Goal: Task Accomplishment & Management: Use online tool/utility

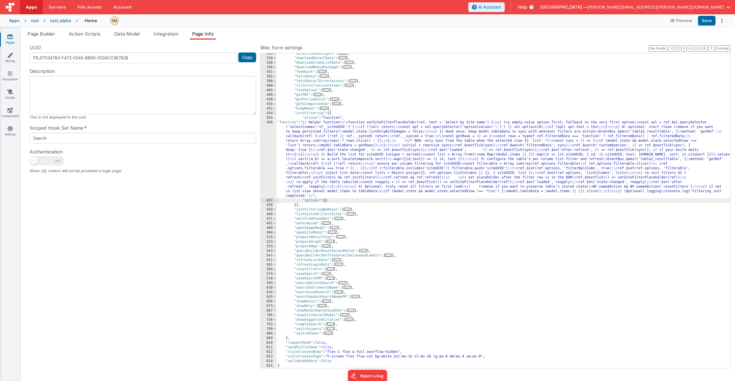
scroll to position [117, 0]
click at [47, 35] on span "Page Builder" at bounding box center [42, 34] width 28 height 6
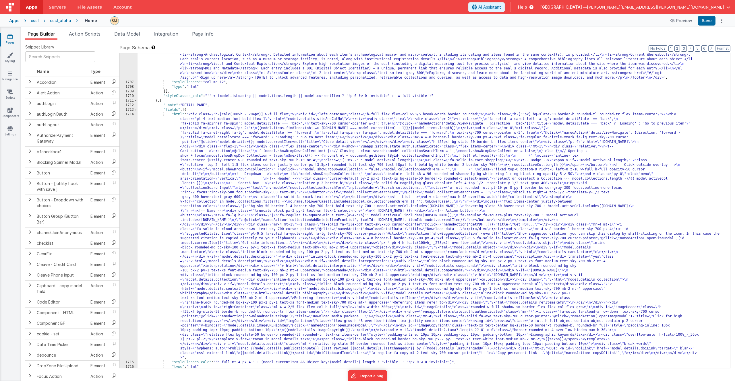
scroll to position [558, 0]
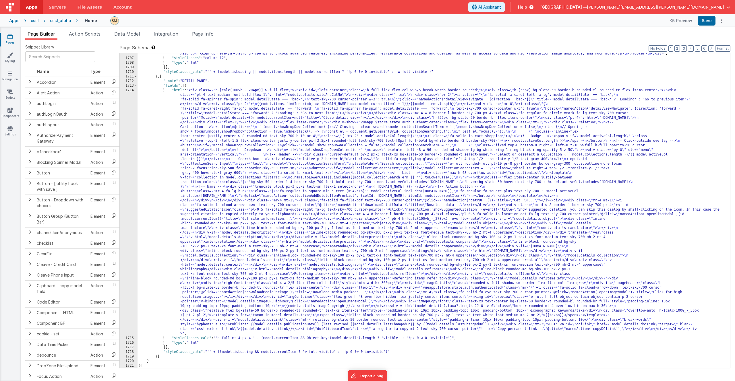
click at [439, 339] on div ""html" : "<div class= \" container mx-auto px-4 py-10 flex flex-col \" style= \…" at bounding box center [433, 169] width 592 height 411
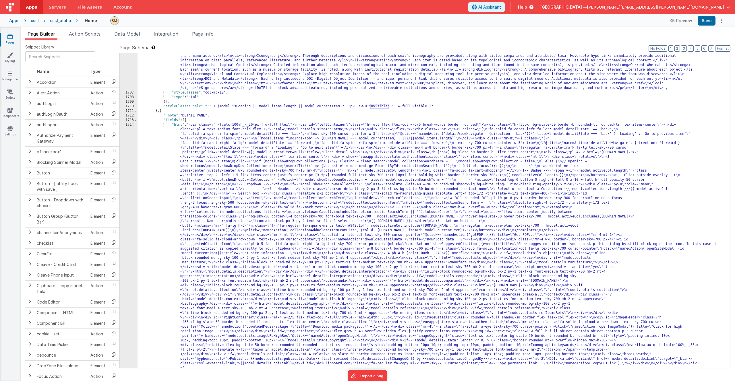
scroll to position [506, 0]
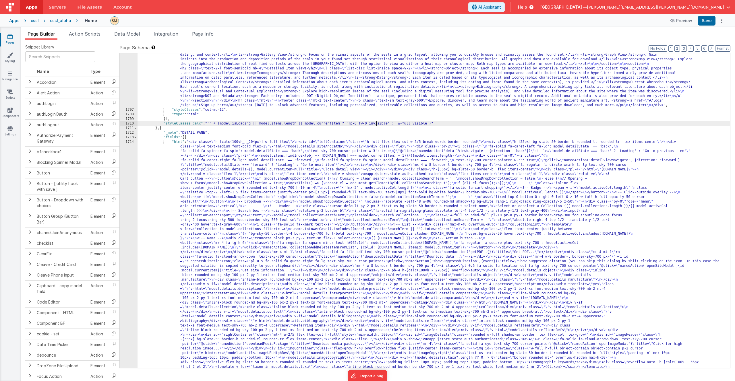
click at [377, 124] on div ""html" : "<div class= \" container mx-auto px-4 py-10 flex flex-col \" style= \…" at bounding box center [433, 343] width 592 height 655
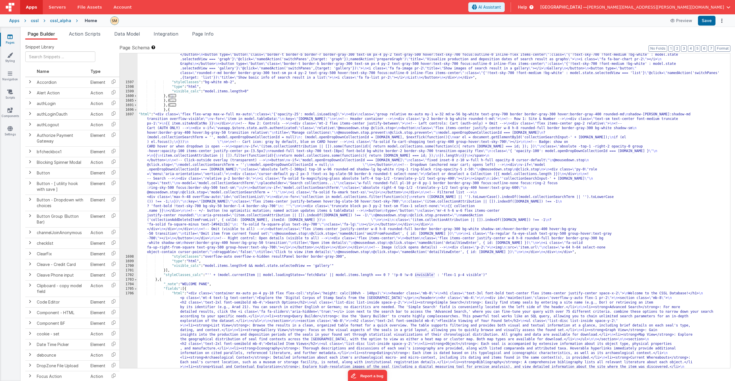
scroll to position [230, 0]
click at [425, 275] on div ""html" : "<div class= \" flex items-center \" > \n <div class= \" panel-title t…" at bounding box center [433, 263] width 592 height 448
click at [181, 207] on div ""html" : "<div class= \" flex items-center \" > \n <div class= \" panel-title t…" at bounding box center [433, 263] width 592 height 448
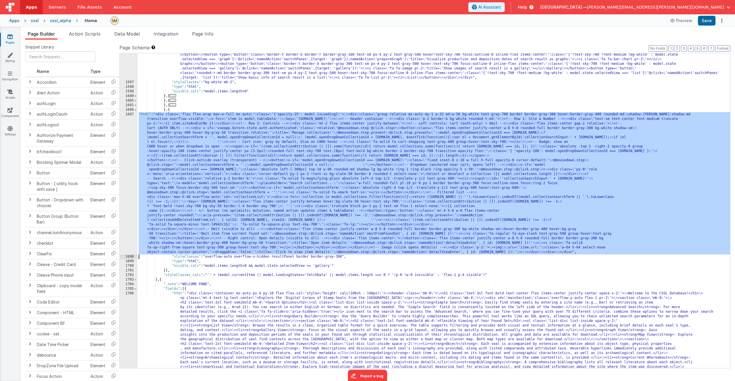
click at [126, 205] on div "1697" at bounding box center [129, 183] width 18 height 142
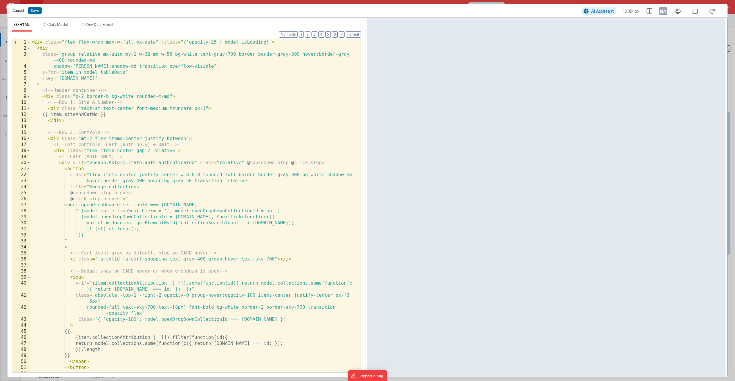
click at [20, 11] on button "Cancel" at bounding box center [17, 11] width 17 height 8
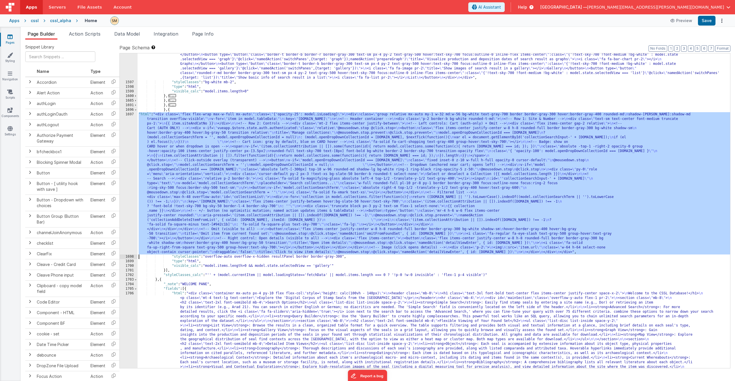
click at [222, 153] on div ""html" : "<div class= \" flex items-center \" > \n <div class= \" panel-title t…" at bounding box center [433, 263] width 592 height 448
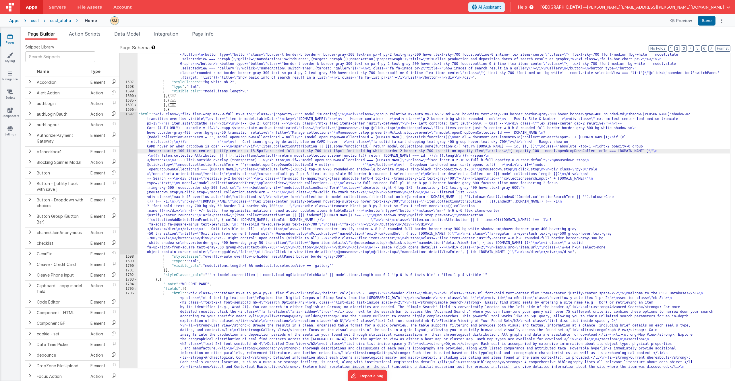
click at [221, 180] on div ""html" : "<div class= \" flex items-center \" > \n <div class= \" panel-title t…" at bounding box center [433, 263] width 592 height 448
click at [132, 34] on span "Data Model" at bounding box center [127, 34] width 26 height 6
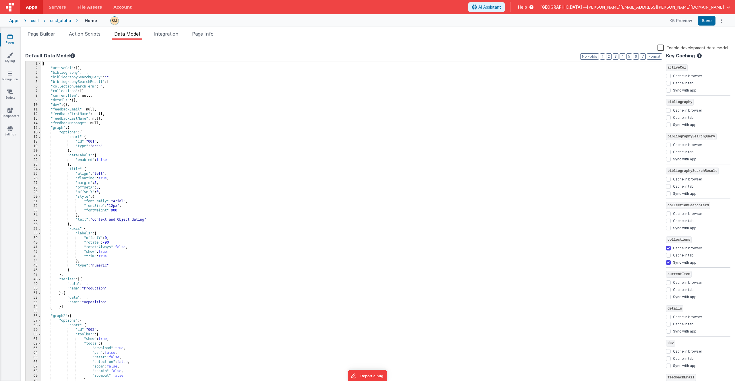
click at [671, 48] on label "Enable development data model" at bounding box center [692, 47] width 71 height 7
click at [0, 0] on input "Enable development data model" at bounding box center [0, 0] width 0 height 0
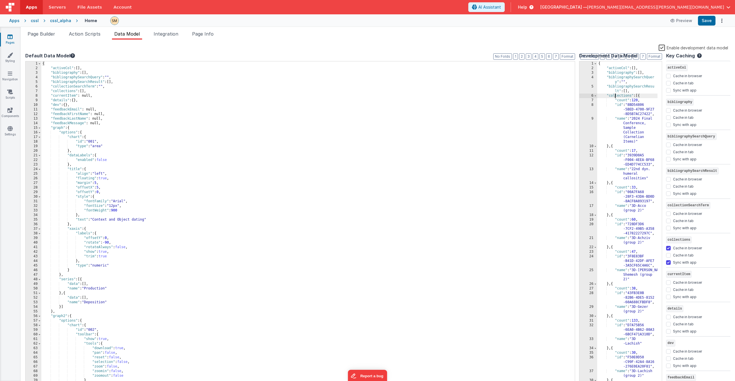
click at [616, 95] on div "{ "activeCol" : [ ] , "bibliography" : [ ] , "bibliographySearchQuer y" : "" , …" at bounding box center [627, 232] width 60 height 343
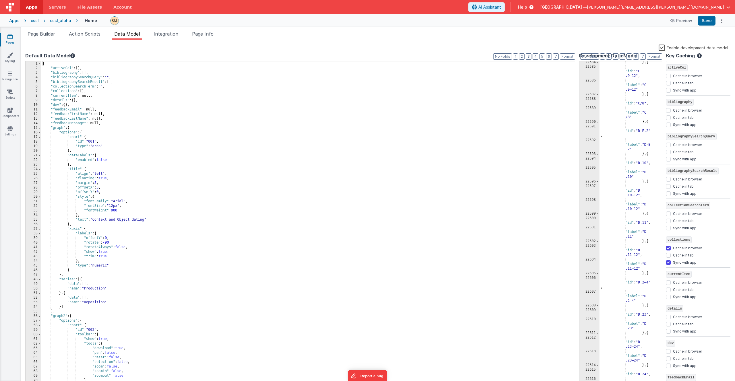
scroll to position [6338, 0]
click at [711, 21] on button "Save" at bounding box center [707, 21] width 18 height 10
click at [636, 105] on div ""label" : "D .23" } , { "id" : "D .23–24" , "label" : "D .23–24" } , { "id" : "…" at bounding box center [628, 233] width 58 height 348
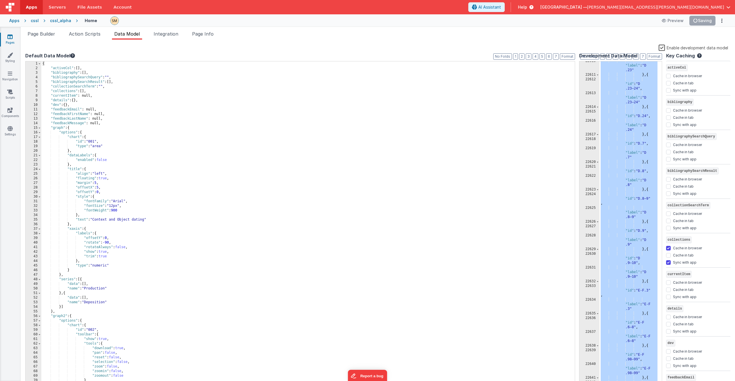
click at [55, 20] on div "cssl_alpha" at bounding box center [60, 21] width 21 height 6
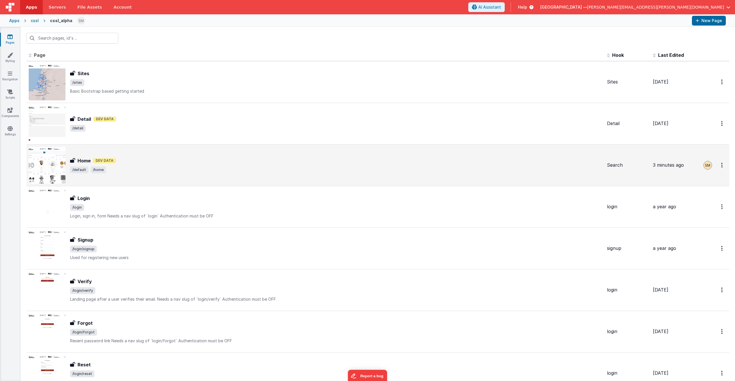
click at [78, 156] on div "Home Home Dev Data /default /home" at bounding box center [315, 165] width 573 height 37
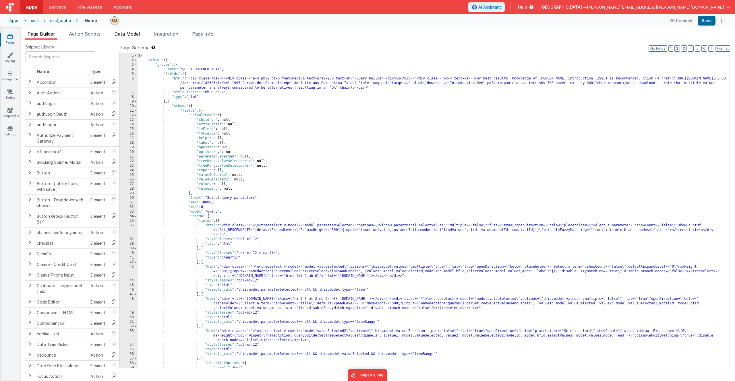
click at [125, 34] on span "Data Model" at bounding box center [127, 34] width 26 height 6
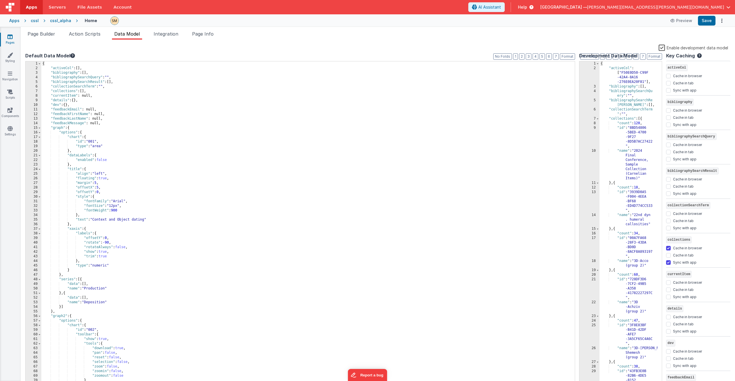
click at [617, 87] on div "{ "activeCol" : [ "F50E0D50-C99F -42A4-8A16 -276E0EA20F81" ] , "bibliography" :…" at bounding box center [628, 237] width 58 height 352
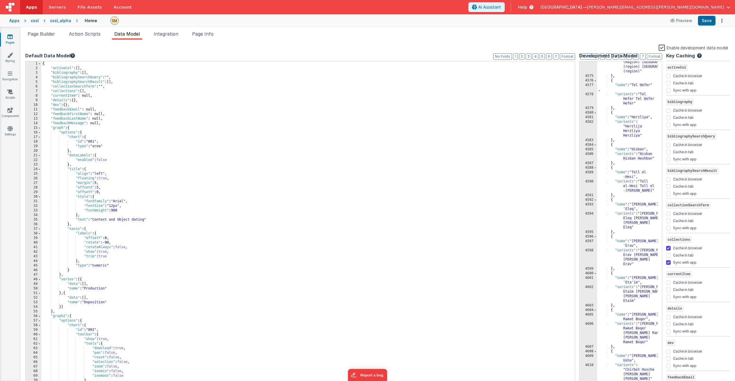
scroll to position [9080, 0]
click at [704, 21] on button "Save" at bounding box center [707, 21] width 18 height 10
click at [607, 33] on ul "Page Builder Action Scripts Data Model Integration Page Info" at bounding box center [378, 34] width 714 height 9
click at [604, 21] on div at bounding box center [386, 20] width 552 height 9
click at [48, 33] on span "Page Builder" at bounding box center [42, 34] width 28 height 6
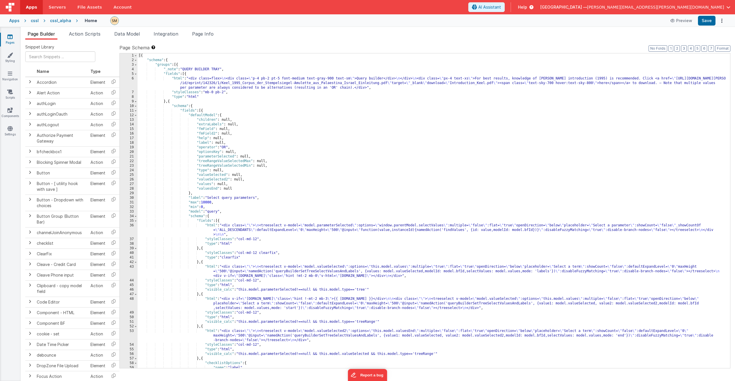
click at [230, 139] on div "[{ "schema" : { "groups" : [{ "_note" : "QUERY BUILDER TRAY" , "fields" : [{ "h…" at bounding box center [431, 215] width 588 height 324
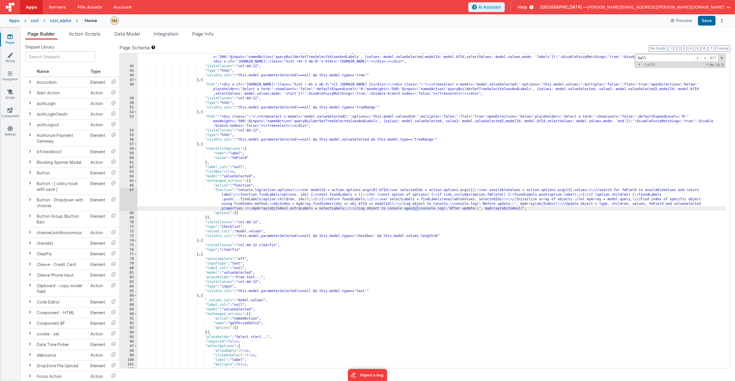
scroll to position [7760, 0]
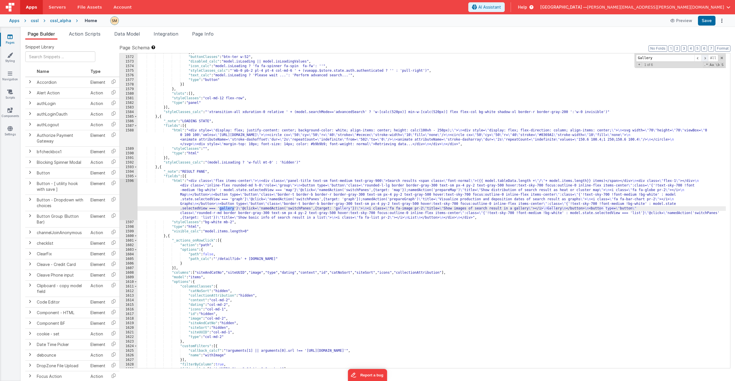
type input "Gallery"
click at [705, 59] on span at bounding box center [704, 58] width 7 height 7
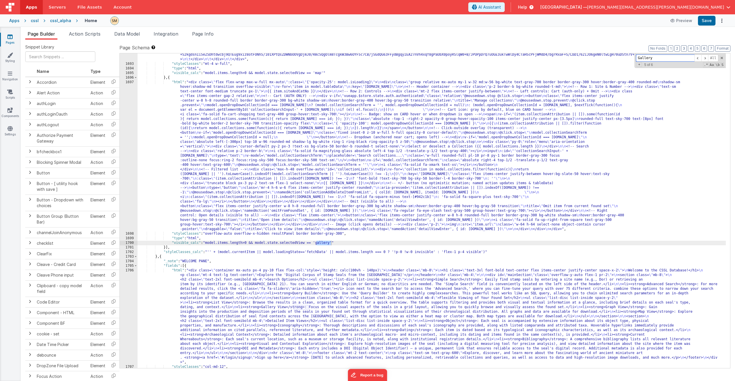
scroll to position [8599, 0]
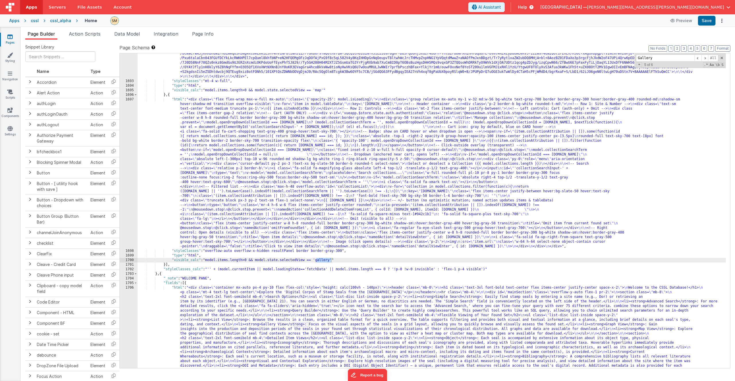
click at [302, 193] on div ""html" : " \t <div id='mapContainer'> \n\t <div id='map'></div> \n\t <div id='b…" at bounding box center [431, 247] width 588 height 485
click at [130, 184] on div "1697" at bounding box center [129, 173] width 18 height 152
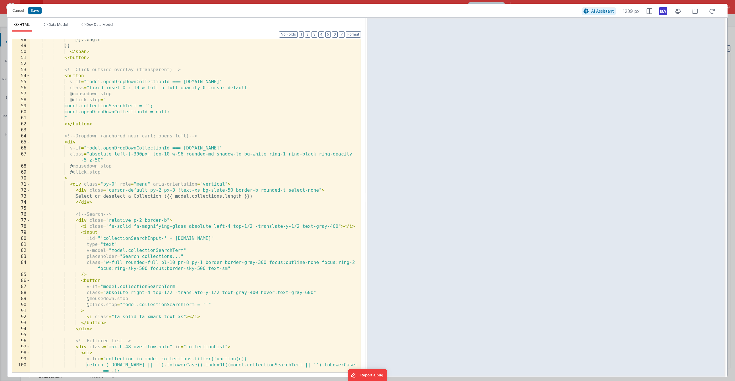
scroll to position [310, 0]
drag, startPoint x: 69, startPoint y: 154, endPoint x: 110, endPoint y: 160, distance: 41.0
click at [110, 160] on div "}).length }} </ span > </ button > <!-- Click-outside overlay (transparent) -->…" at bounding box center [193, 209] width 326 height 345
click at [109, 159] on div "}).length }} </ span > </ button > <!-- Click-outside overlay (transparent) -->…" at bounding box center [193, 209] width 326 height 345
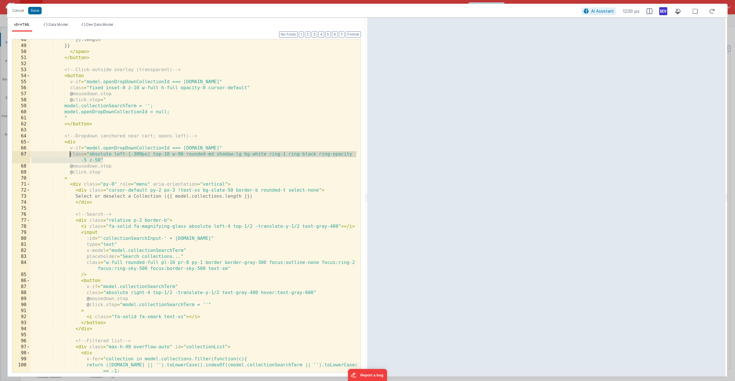
drag, startPoint x: 109, startPoint y: 159, endPoint x: 69, endPoint y: 155, distance: 40.2
click at [69, 155] on div "}).length }} </ span > </ button > <!-- Click-outside overlay (transparent) -->…" at bounding box center [193, 209] width 326 height 345
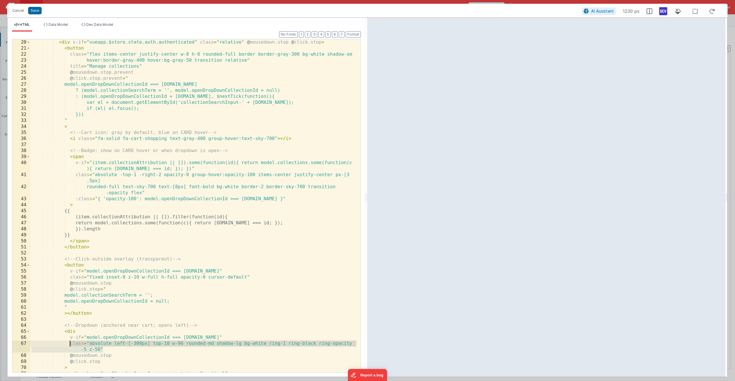
scroll to position [121, 0]
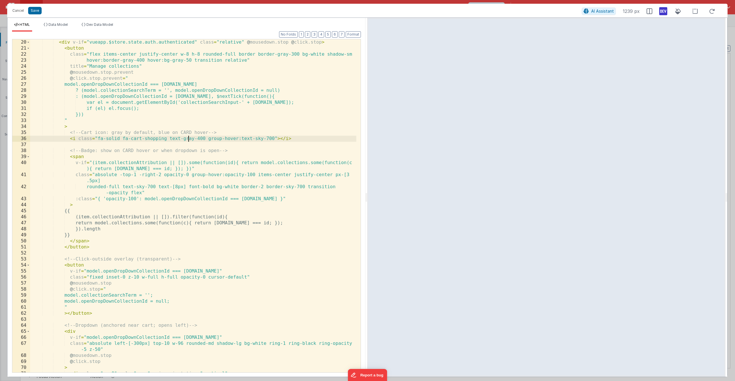
click at [189, 139] on div "< div v-if = "vueapp.$store.state.auth.authenticated" class = "relative" @ mous…" at bounding box center [193, 211] width 326 height 345
click at [332, 45] on span at bounding box center [331, 44] width 9 height 9
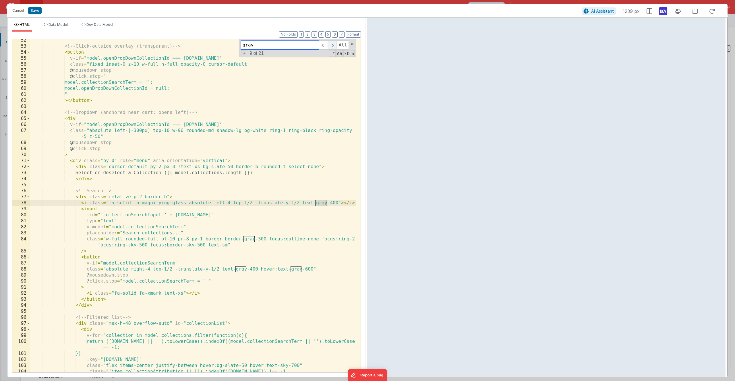
click at [332, 45] on span at bounding box center [331, 44] width 9 height 9
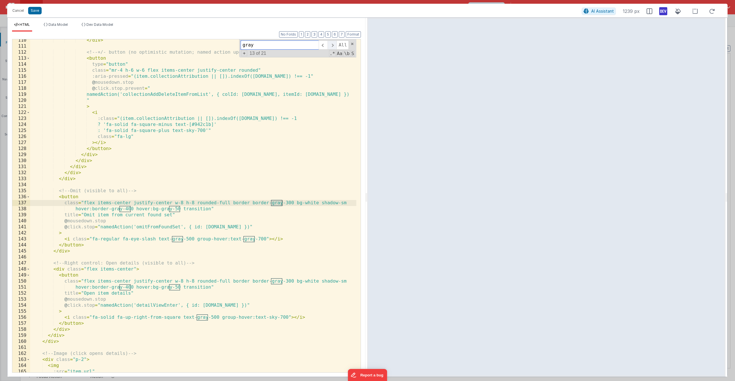
click at [332, 45] on span at bounding box center [331, 44] width 9 height 9
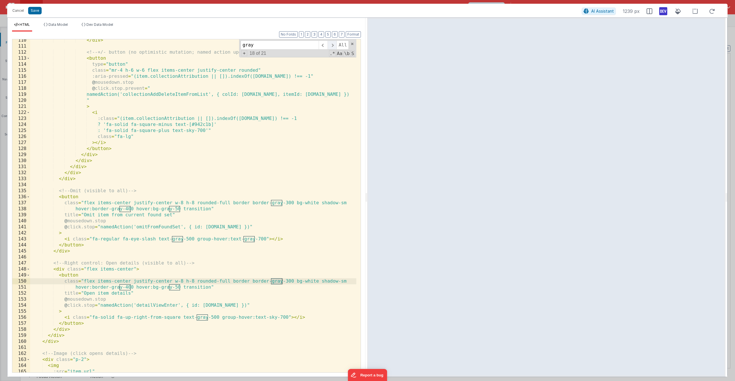
click at [332, 45] on span at bounding box center [331, 44] width 9 height 9
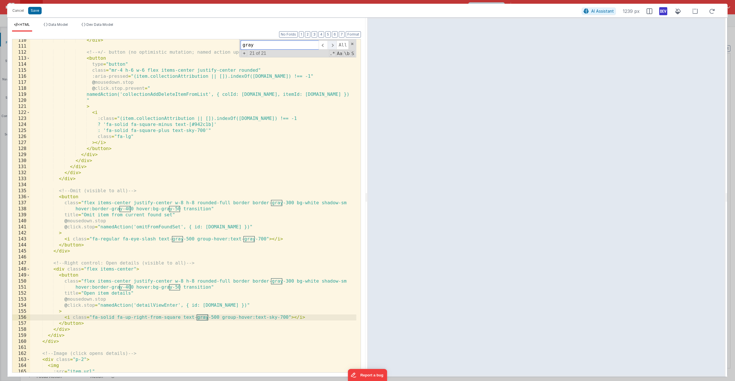
click at [332, 45] on span at bounding box center [331, 44] width 9 height 9
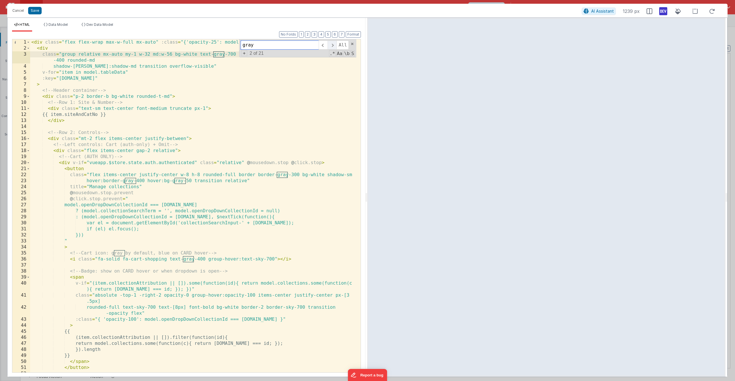
click at [332, 45] on span at bounding box center [331, 44] width 9 height 9
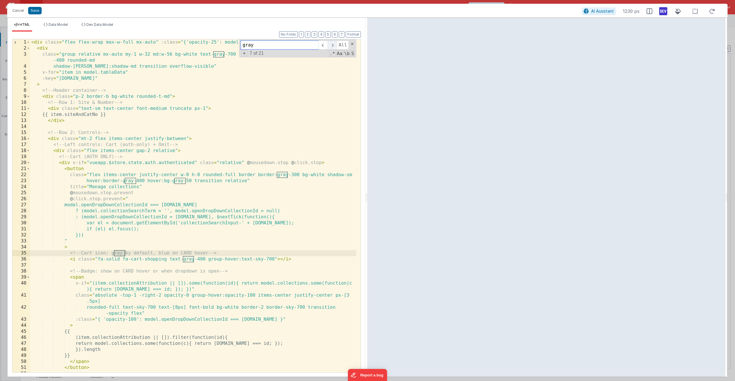
click at [332, 45] on span at bounding box center [331, 44] width 9 height 9
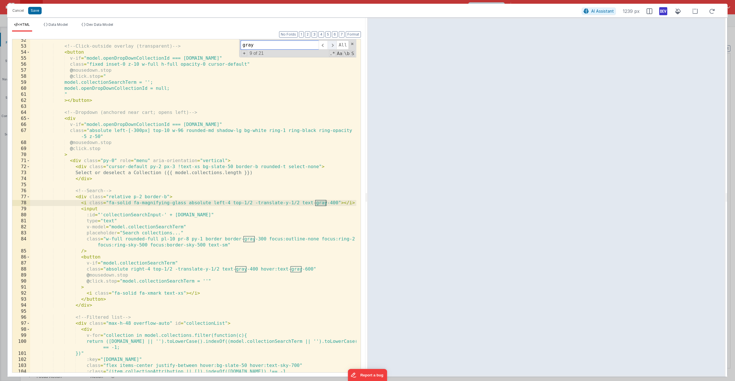
click at [332, 45] on span at bounding box center [331, 44] width 9 height 9
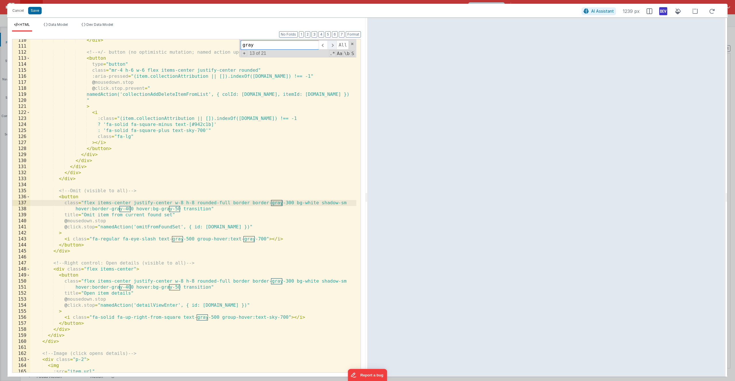
scroll to position [701, 0]
click at [262, 192] on div "</ div > <!-- +/- button (no optimistic mutation; named action updates items & …" at bounding box center [193, 209] width 326 height 345
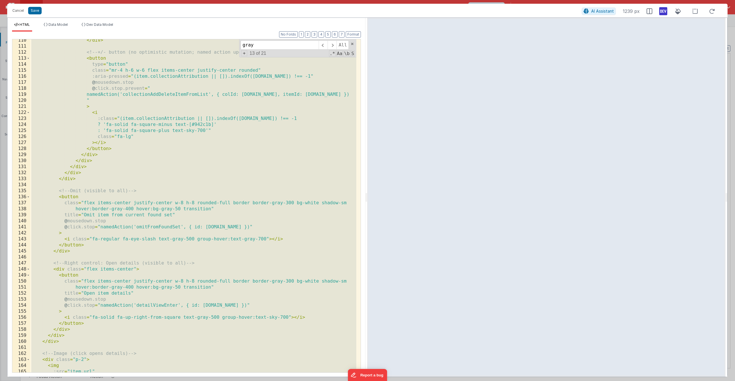
click at [212, 174] on div "</ div > <!-- +/- button (no optimistic mutation; named action updates items & …" at bounding box center [193, 209] width 326 height 345
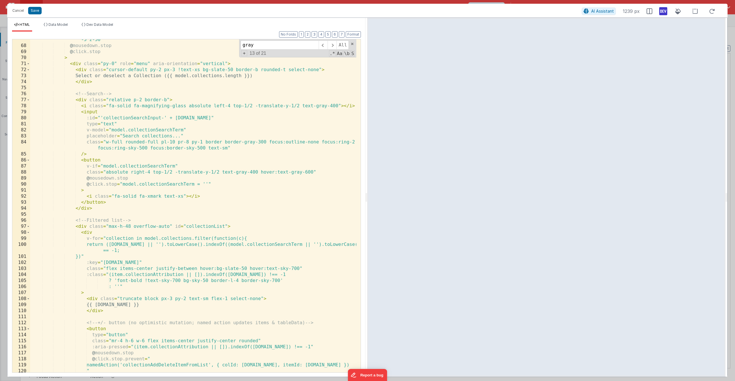
scroll to position [17, 0]
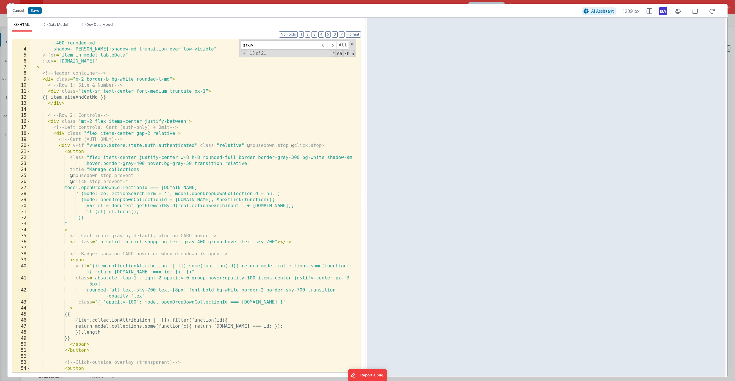
click at [272, 219] on div "class = "group relative mx-auto my-1 w-32 md:w-56 bg-white text-gray-700 border…" at bounding box center [193, 209] width 326 height 351
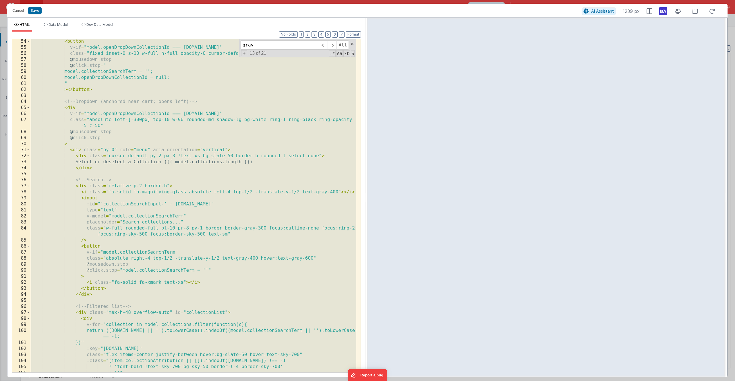
scroll to position [344, 0]
click at [113, 125] on div "< button v-if = "model.openDropDownCollectionId === [DOMAIN_NAME]" class = "fix…" at bounding box center [193, 210] width 326 height 345
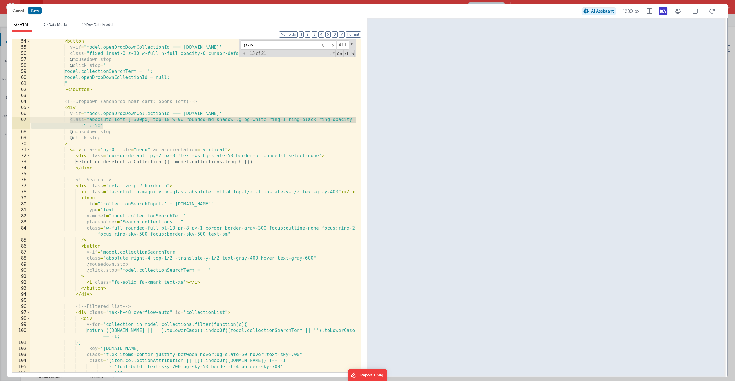
drag, startPoint x: 113, startPoint y: 125, endPoint x: 70, endPoint y: 122, distance: 43.2
click at [70, 122] on div "< button v-if = "model.openDropDownCollectionId === [DOMAIN_NAME]" class = "fix…" at bounding box center [193, 210] width 326 height 345
click at [152, 120] on div "< button v-if = "model.openDropDownCollectionId === [DOMAIN_NAME]" class = "fix…" at bounding box center [193, 210] width 326 height 345
click at [72, 118] on div "< button v-if = "model.openDropDownCollectionId === [DOMAIN_NAME]" class = "fix…" at bounding box center [193, 210] width 326 height 345
drag, startPoint x: 69, startPoint y: 119, endPoint x: 105, endPoint y: 127, distance: 36.9
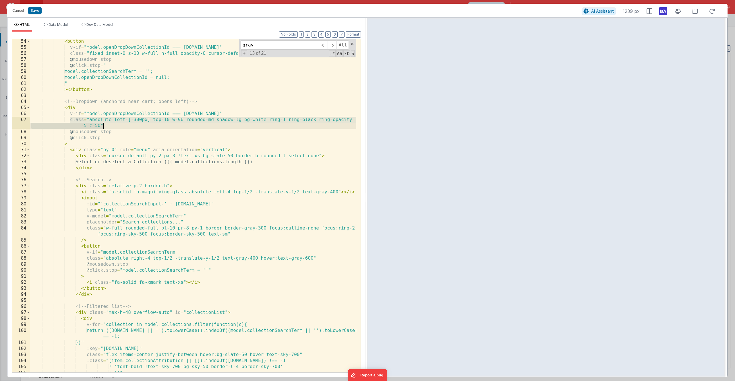
click at [105, 127] on div "< button v-if = "model.openDropDownCollectionId === [DOMAIN_NAME]" class = "fix…" at bounding box center [193, 210] width 326 height 345
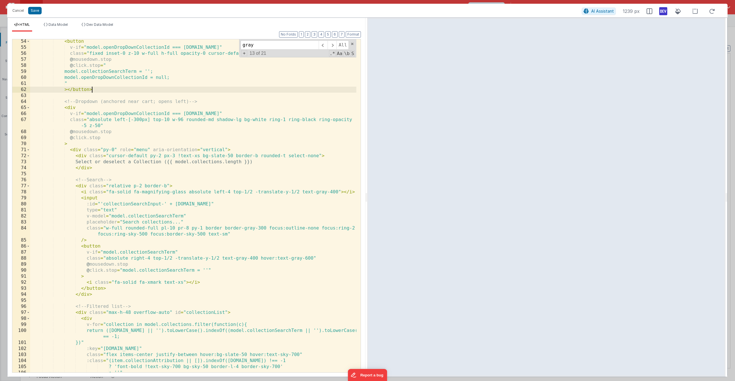
click at [278, 87] on div "< button v-if = "model.openDropDownCollectionId === [DOMAIN_NAME]" class = "fix…" at bounding box center [193, 210] width 326 height 345
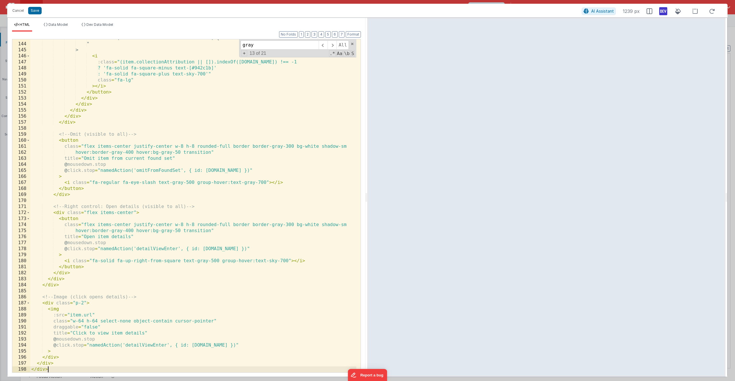
scroll to position [896, 0]
drag, startPoint x: 133, startPoint y: 68, endPoint x: 116, endPoint y: 69, distance: 17.2
click at [116, 69] on div "namedAction('collectionAddDeleteItemFromList', { colId: [DOMAIN_NAME], itemId: …" at bounding box center [193, 207] width 326 height 345
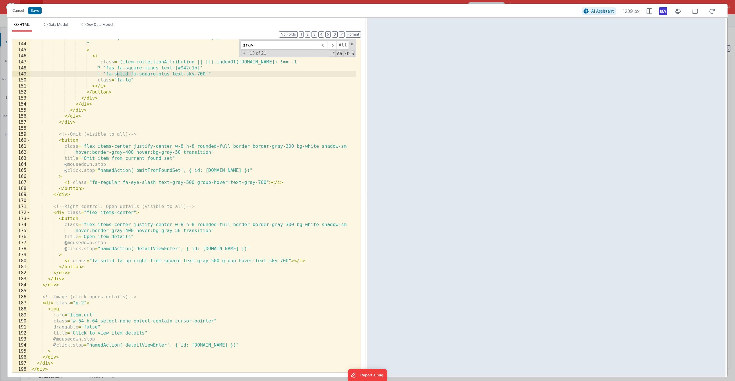
drag, startPoint x: 133, startPoint y: 74, endPoint x: 116, endPoint y: 75, distance: 16.9
click at [116, 75] on div "namedAction('collectionAddDeleteItemFromList', { colId: [DOMAIN_NAME], itemId: …" at bounding box center [193, 207] width 326 height 345
click at [324, 88] on div "namedAction('collectionAddDeleteItemFromList', { colId: [DOMAIN_NAME], itemId: …" at bounding box center [193, 207] width 326 height 345
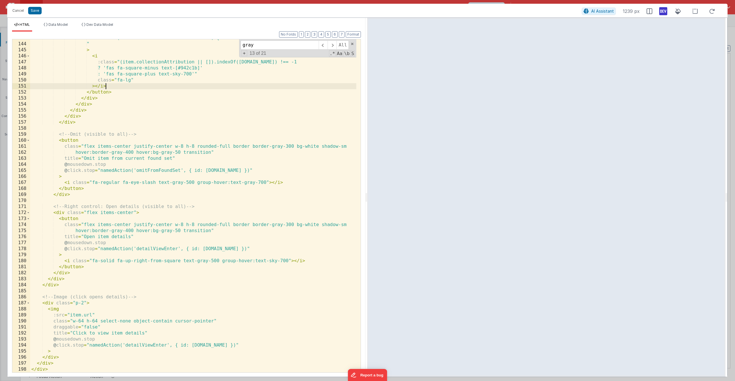
click at [114, 75] on div "namedAction('collectionAddDeleteItemFromList', { colId: [DOMAIN_NAME], itemId: …" at bounding box center [193, 207] width 326 height 345
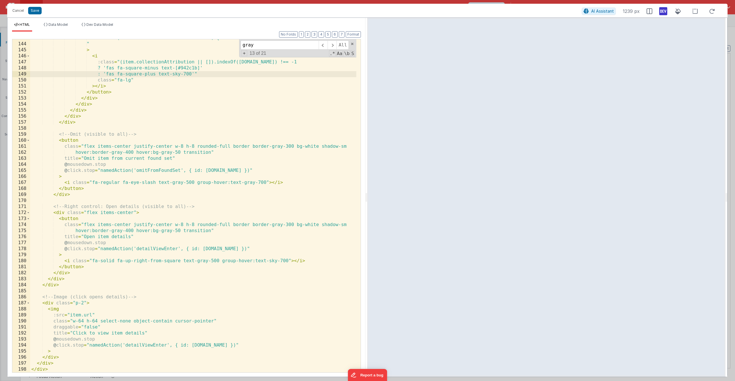
click at [121, 74] on div "namedAction('collectionAddDeleteItemFromList', { colId: [DOMAIN_NAME], itemId: …" at bounding box center [193, 207] width 326 height 345
drag, startPoint x: 176, startPoint y: 69, endPoint x: 112, endPoint y: 68, distance: 64.6
click at [112, 68] on div "namedAction('collectionAddDeleteItemFromList', { colId: [DOMAIN_NAME], itemId: …" at bounding box center [193, 207] width 326 height 345
drag, startPoint x: 175, startPoint y: 74, endPoint x: 112, endPoint y: 75, distance: 62.9
click at [112, 75] on div "namedAction('collectionAddDeleteItemFromList', { colId: [DOMAIN_NAME], itemId: …" at bounding box center [193, 207] width 326 height 345
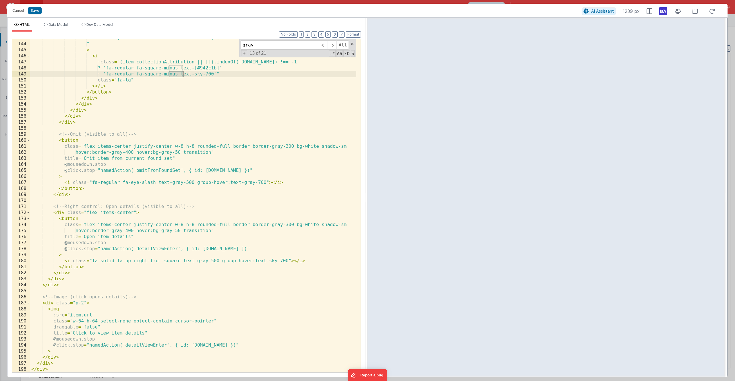
drag, startPoint x: 169, startPoint y: 74, endPoint x: 183, endPoint y: 75, distance: 14.1
click at [183, 75] on div "namedAction('collectionAddDeleteItemFromList', { colId: [DOMAIN_NAME], itemId: …" at bounding box center [193, 207] width 326 height 345
click at [183, 76] on div "namedAction('collectionAddDeleteItemFromList', { colId: [DOMAIN_NAME], itemId: …" at bounding box center [193, 207] width 326 height 345
drag, startPoint x: 232, startPoint y: 75, endPoint x: 101, endPoint y: 70, distance: 131.6
click at [101, 70] on div "namedAction('collectionAddDeleteItemFromList', { colId: [DOMAIN_NAME], itemId: …" at bounding box center [193, 207] width 326 height 345
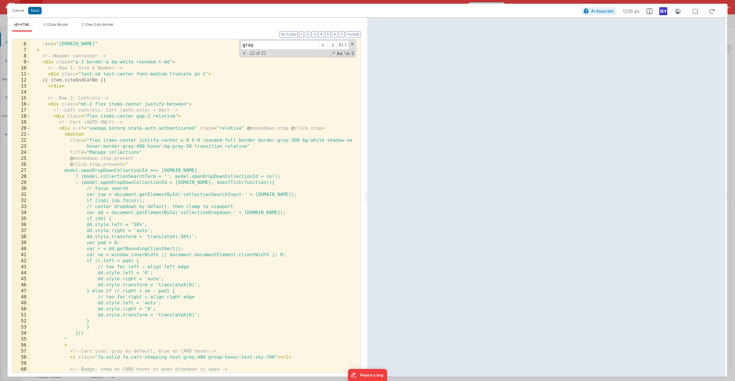
scroll to position [69, 0]
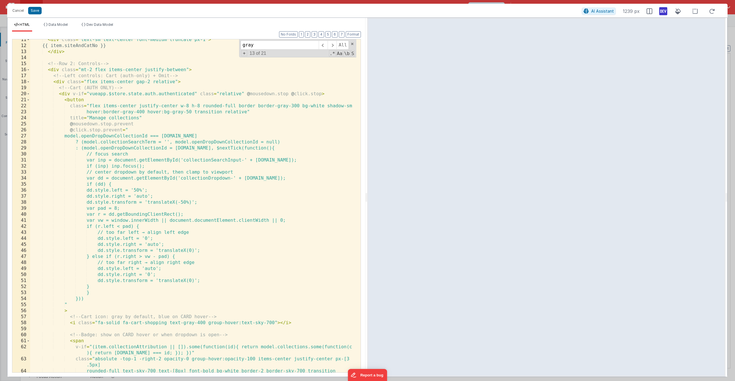
click at [71, 86] on div "< div class = "text-sm text-center font-medium truncate px-1" > {{ item.siteAnd…" at bounding box center [193, 212] width 326 height 351
click at [28, 94] on span at bounding box center [28, 94] width 3 height 6
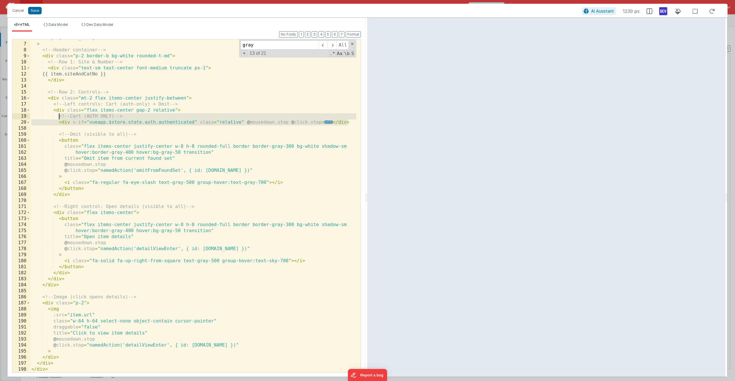
drag, startPoint x: 350, startPoint y: 122, endPoint x: 59, endPoint y: 117, distance: 291.4
click at [59, 117] on div ":key = "[DOMAIN_NAME]" > <!-- Header container --> < div class = "p-2 border-b …" at bounding box center [193, 207] width 326 height 345
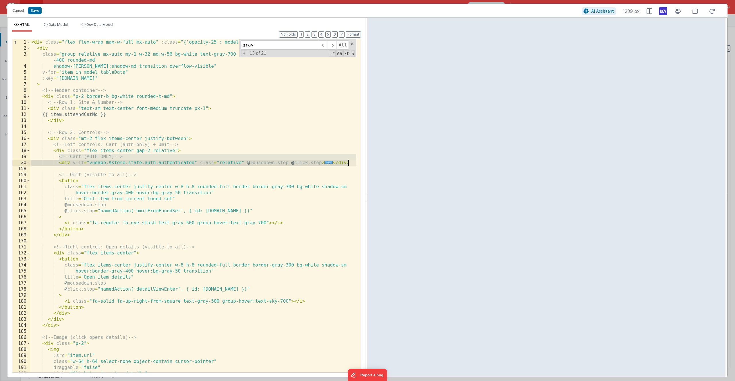
scroll to position [0, 0]
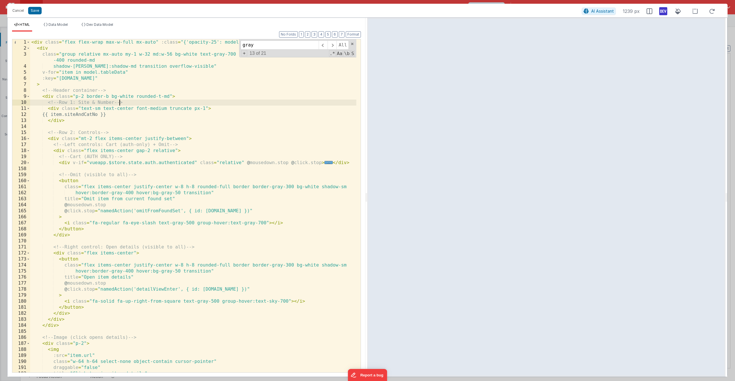
click at [120, 105] on div "< div class = "flex flex-wrap max-w-full mx-auto" :class = "{'opacity-25': mode…" at bounding box center [193, 211] width 326 height 345
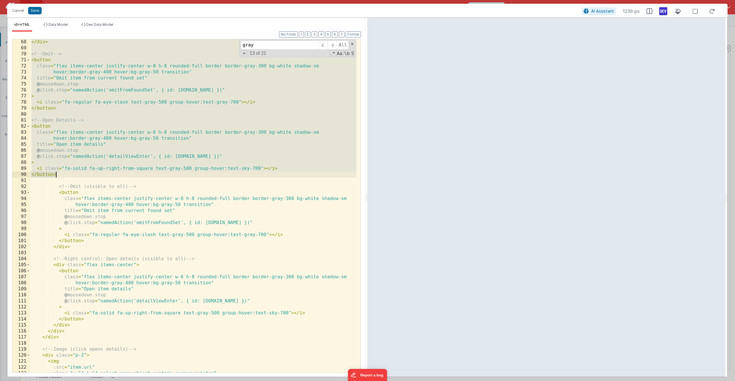
scroll to position [416, 0]
click at [159, 131] on div "</ div > <!-- Omit --> < button class = "flex items-center justify-center w-8 h…" at bounding box center [193, 211] width 326 height 345
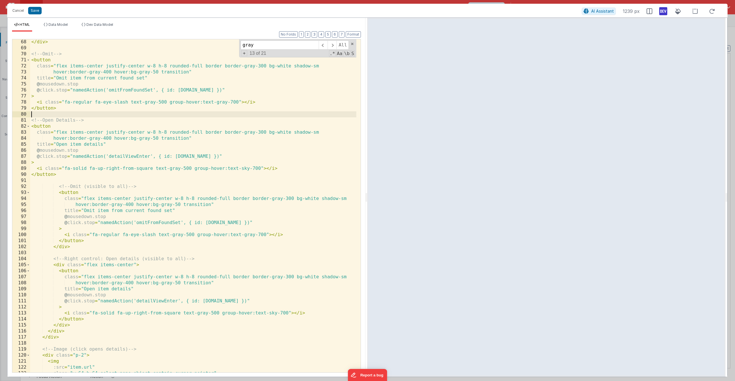
click at [169, 117] on div "</ div > <!-- Omit --> < button class = "flex items-center justify-center w-8 h…" at bounding box center [193, 211] width 326 height 345
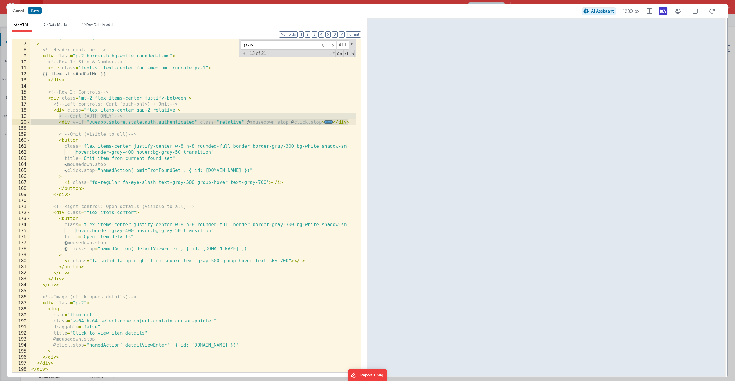
scroll to position [0, 0]
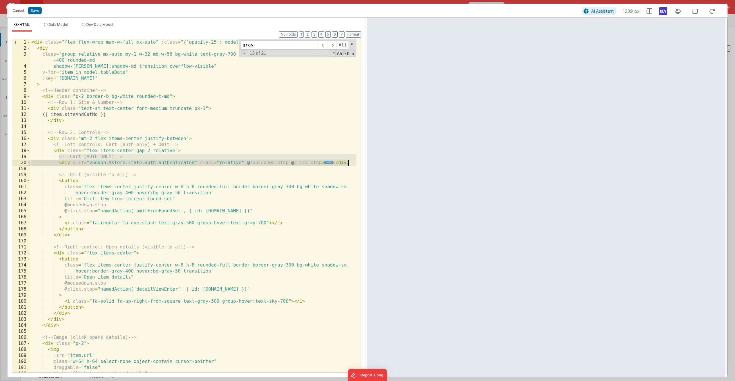
click at [28, 163] on span at bounding box center [28, 163] width 3 height 6
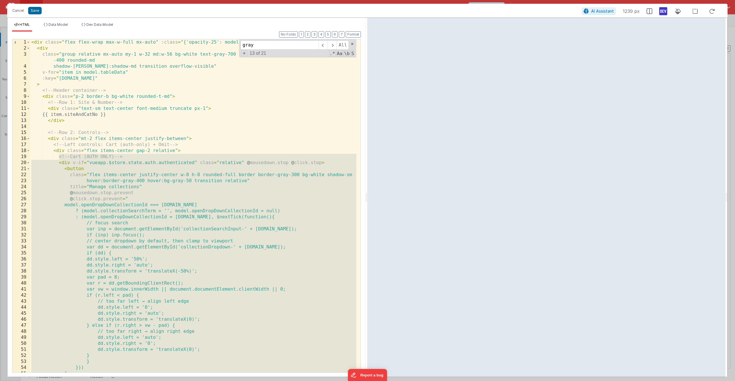
click at [111, 190] on div "< div class = "flex flex-wrap max-w-full mx-auto" :class = "{'opacity-25': mode…" at bounding box center [193, 211] width 326 height 345
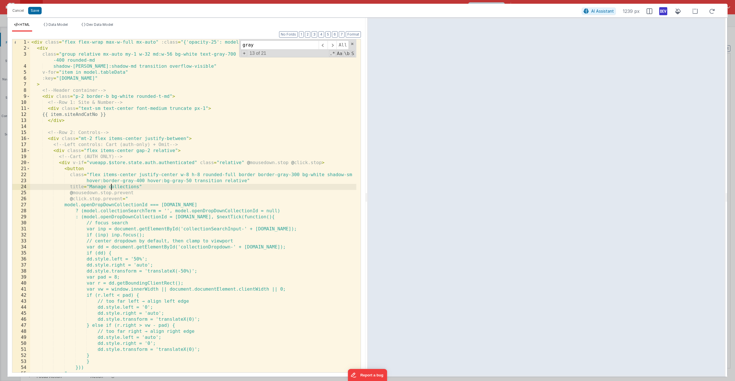
click at [256, 133] on div "< div class = "flex flex-wrap max-w-full mx-auto" :class = "{'opacity-25': mode…" at bounding box center [193, 211] width 326 height 345
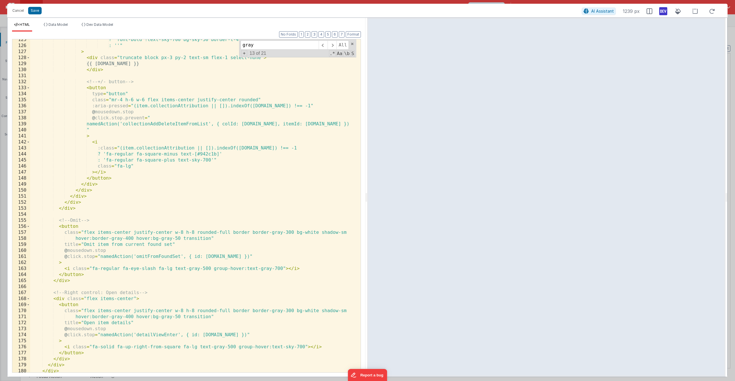
scroll to position [786, 0]
click at [128, 166] on div "? 'font-bold !text-sky-700 bg-sky-50 border-l-4 border-sky-700' : ''" > < div c…" at bounding box center [193, 209] width 326 height 345
click at [129, 167] on div "? 'font-bold !text-sky-700 bg-sky-50 border-l-4 border-sky-700' : ''" > < div c…" at bounding box center [193, 209] width 326 height 345
drag, startPoint x: 129, startPoint y: 167, endPoint x: 117, endPoint y: 167, distance: 12.1
click at [117, 167] on div "? 'font-bold !text-sky-700 bg-sky-50 border-l-4 border-sky-700' : ''" > < div c…" at bounding box center [193, 209] width 326 height 345
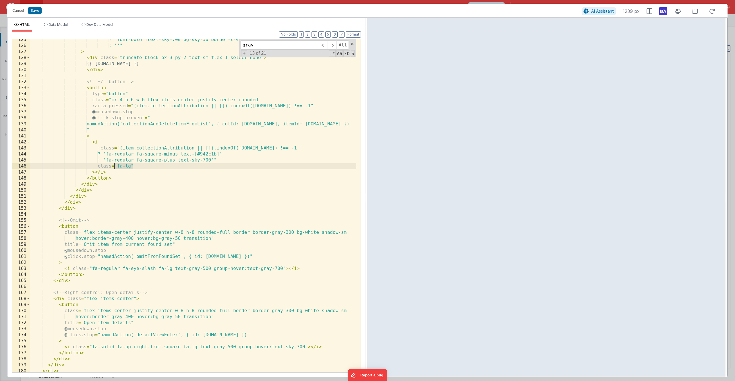
drag, startPoint x: 133, startPoint y: 166, endPoint x: 115, endPoint y: 167, distance: 18.4
click at [115, 167] on div "? 'font-bold !text-sky-700 bg-sky-50 border-l-4 border-sky-700' : ''" > < div c…" at bounding box center [193, 209] width 326 height 345
click at [116, 166] on div "? 'font-bold !text-sky-700 bg-sky-50 border-l-4 border-sky-700' : ''" > < div c…" at bounding box center [193, 209] width 326 height 345
click at [338, 125] on div "? 'font-bold !text-sky-700 bg-sky-50 border-l-4 border-sky-700' : ''" > < div c…" at bounding box center [193, 209] width 326 height 345
drag, startPoint x: 257, startPoint y: 48, endPoint x: 236, endPoint y: 43, distance: 21.7
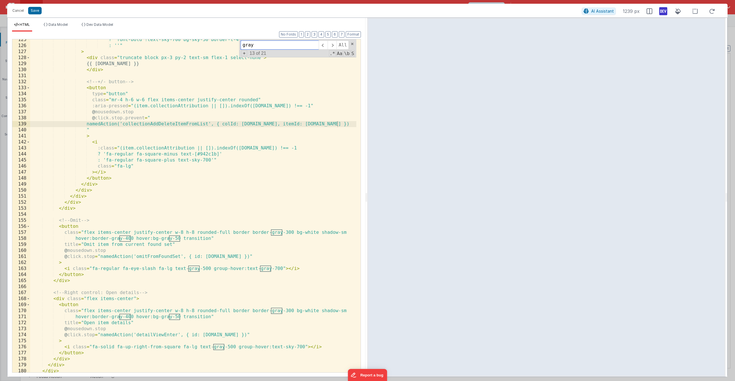
click at [236, 43] on div "? 'font-bold !text-sky-700 bg-sky-50 border-l-4 border-sky-700' : ''" > < div c…" at bounding box center [193, 205] width 326 height 333
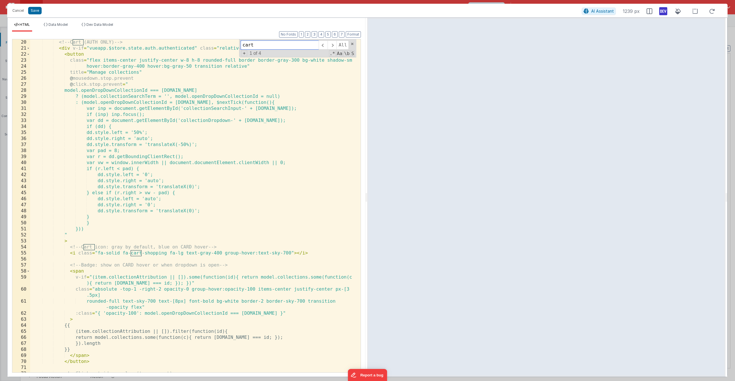
scroll to position [138, 0]
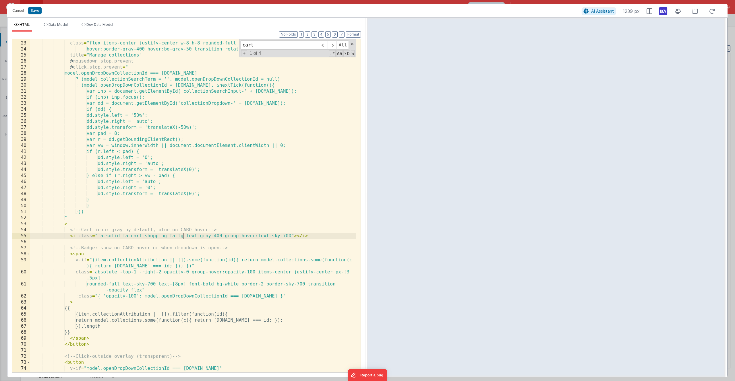
click at [183, 237] on div "< button class = "flex items-center justify-center w-8 h-8 rounded-full border …" at bounding box center [193, 206] width 326 height 345
drag, startPoint x: 183, startPoint y: 237, endPoint x: 171, endPoint y: 237, distance: 11.2
click at [171, 237] on div "< button class = "flex items-center justify-center w-8 h-8 rounded-full border …" at bounding box center [193, 206] width 326 height 345
click at [170, 236] on div "< button class = "flex items-center justify-center w-8 h-8 rounded-full border …" at bounding box center [193, 206] width 326 height 345
drag, startPoint x: 183, startPoint y: 237, endPoint x: 170, endPoint y: 236, distance: 12.9
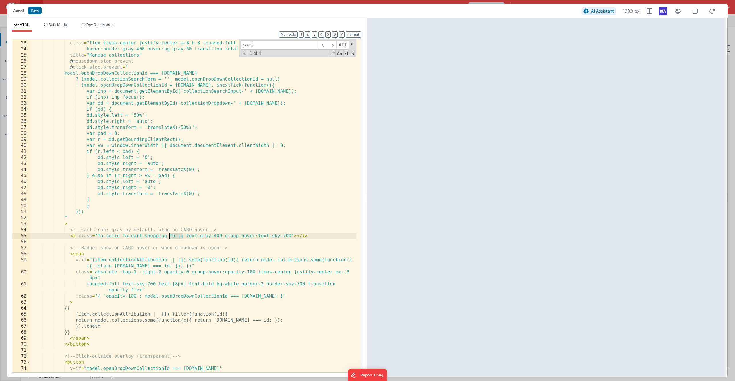
click at [170, 236] on div "< button class = "flex items-center justify-center w-8 h-8 rounded-full border …" at bounding box center [193, 206] width 326 height 345
paste input "fa-lg"
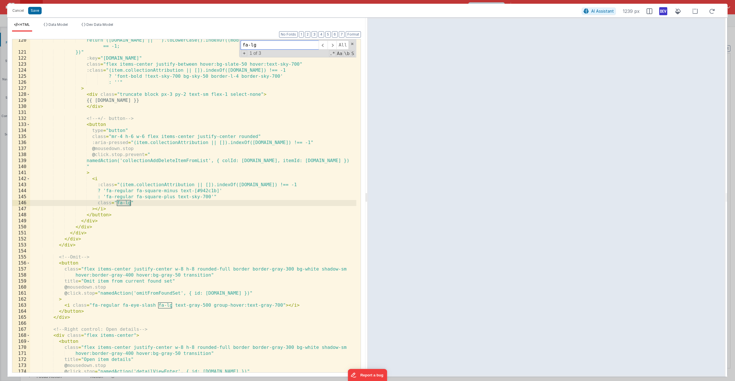
type input "fa-lg"
click at [126, 205] on div "return ([DOMAIN_NAME] || '').toLowerCase().indexOf((model.collectionSearchTerm …" at bounding box center [193, 212] width 326 height 351
drag, startPoint x: 130, startPoint y: 203, endPoint x: 117, endPoint y: 203, distance: 13.2
click at [117, 203] on div "return ([DOMAIN_NAME] || '').toLowerCase().indexOf((model.collectionSearchTerm …" at bounding box center [193, 212] width 326 height 351
click at [264, 170] on div "return ([DOMAIN_NAME] || '').toLowerCase().indexOf((model.collectionSearchTerm …" at bounding box center [193, 212] width 326 height 351
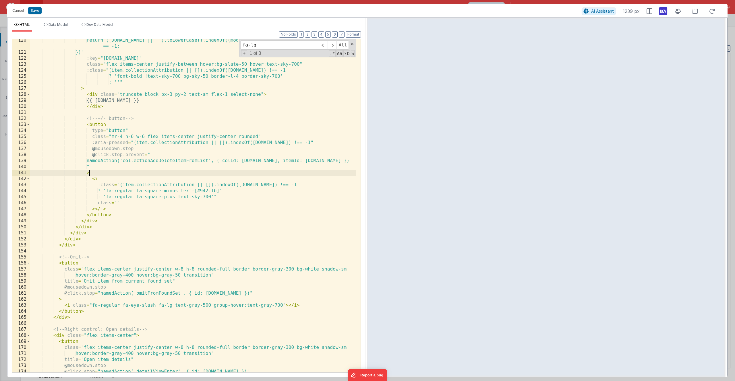
click at [116, 204] on div "return ([DOMAIN_NAME] || '').toLowerCase().indexOf((model.collectionSearchTerm …" at bounding box center [193, 212] width 326 height 351
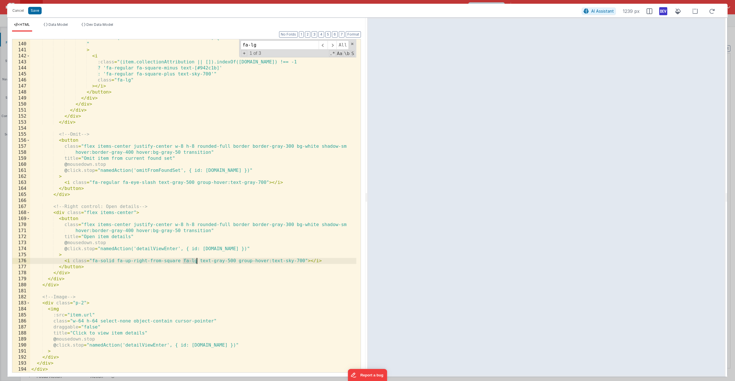
scroll to position [872, 0]
click at [204, 262] on div "namedAction('collectionAddDeleteItemFromList', { colId: [DOMAIN_NAME], itemId: …" at bounding box center [193, 207] width 326 height 345
click at [229, 261] on div "namedAction('collectionAddDeleteItemFromList', { colId: [DOMAIN_NAME], itemId: …" at bounding box center [193, 207] width 326 height 345
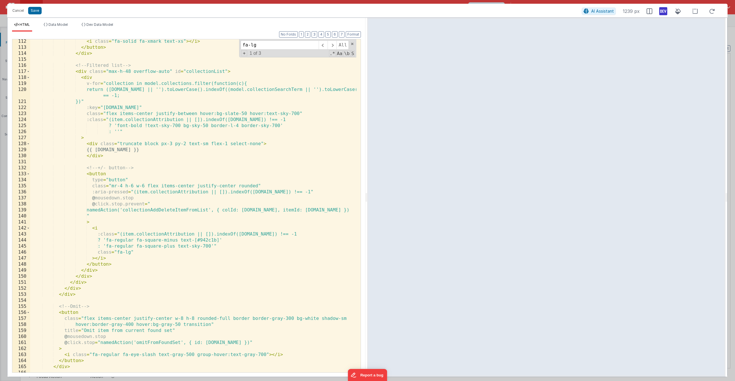
scroll to position [683, 0]
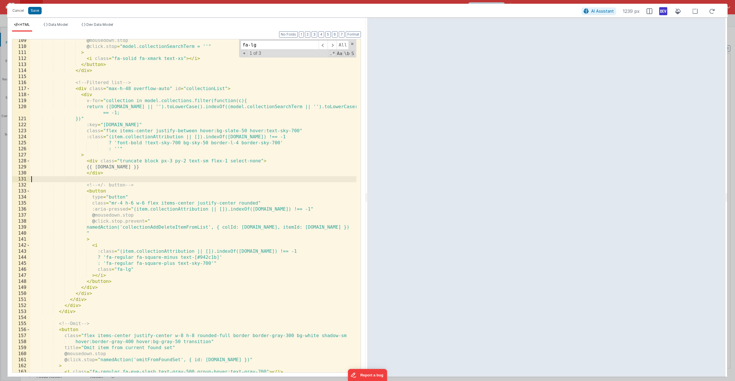
click at [222, 177] on div "@ mousedown.stop @ click.stop = "model.collectionSearchTerm = ''" > < i class =…" at bounding box center [193, 210] width 326 height 345
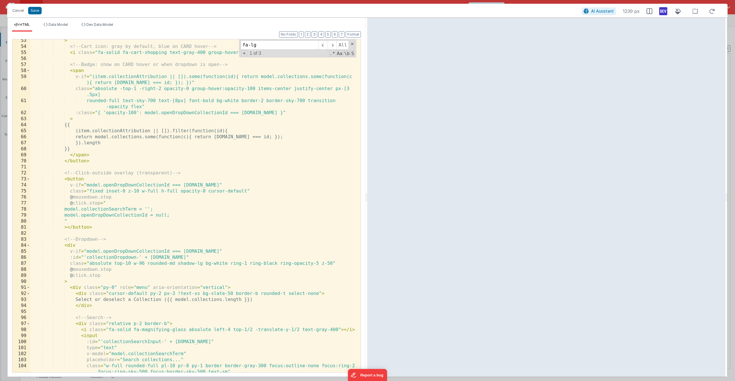
scroll to position [304, 0]
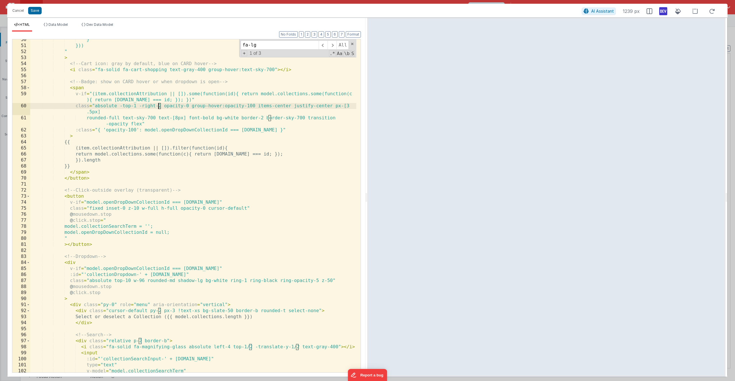
click at [158, 106] on div "} })) " > <!-- Cart icon: gray by default, blue on CARD hover --> < i class = "…" at bounding box center [193, 209] width 326 height 345
click at [160, 107] on div "} })) " > <!-- Cart icon: gray by default, blue on CARD hover --> < i class = "…" at bounding box center [193, 209] width 326 height 345
click at [160, 108] on div "} })) " > <!-- Cart icon: gray by default, blue on CARD hover --> < i class = "…" at bounding box center [193, 209] width 326 height 345
click at [135, 107] on div "} })) " > <!-- Cart icon: gray by default, blue on CARD hover --> < i class = "…" at bounding box center [193, 209] width 326 height 345
click at [133, 107] on div "} })) " > <!-- Cart icon: gray by default, blue on CARD hover --> < i class = "…" at bounding box center [193, 205] width 326 height 333
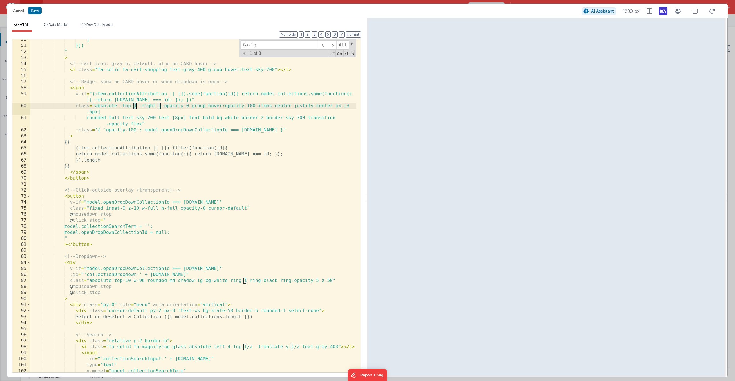
click at [135, 107] on div "} })) " > <!-- Cart icon: gray by default, blue on CARD hover --> < i class = "…" at bounding box center [193, 209] width 326 height 345
click at [133, 106] on div "} })) " > <!-- Cart icon: gray by default, blue on CARD hover --> < i class = "…" at bounding box center [193, 209] width 326 height 345
click at [166, 106] on div "} })) " > <!-- Cart icon: gray by default, blue on CARD hover --> < i class = "…" at bounding box center [193, 209] width 326 height 345
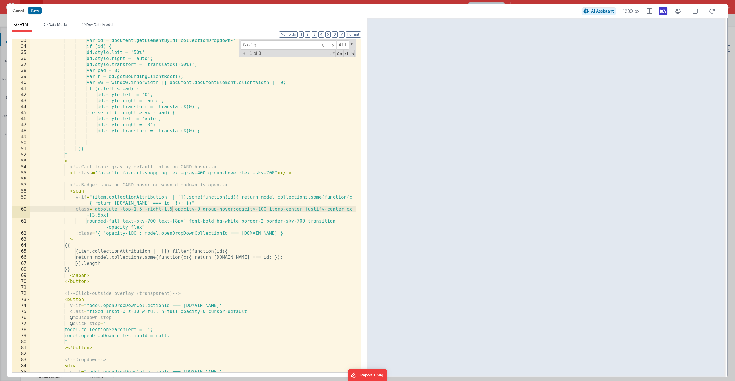
scroll to position [0, 0]
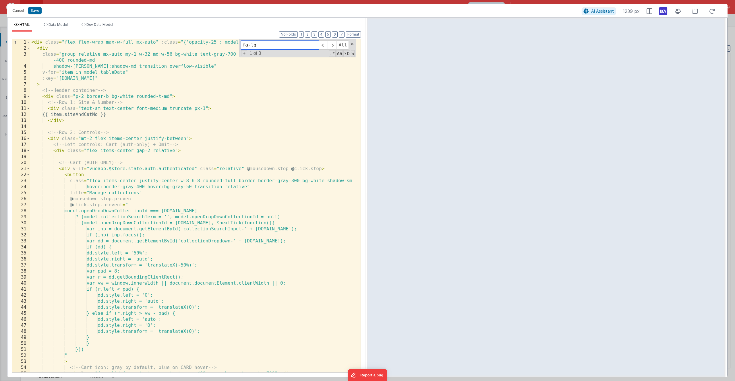
click at [261, 42] on input "fa-lg" at bounding box center [280, 44] width 78 height 9
drag, startPoint x: 260, startPoint y: 44, endPoint x: 215, endPoint y: 43, distance: 45.1
click at [215, 43] on div "< div class = "flex flex-wrap max-w-full mx-auto" :class = "{'opacity-25': mode…" at bounding box center [193, 205] width 326 height 333
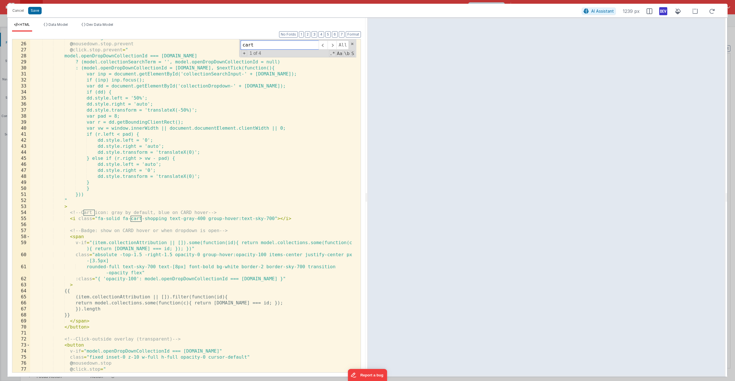
scroll to position [155, 0]
click at [194, 219] on div "title = "Manage collections" @ mousedown.stop.prevent @ click.stop.prevent = " …" at bounding box center [193, 207] width 326 height 345
drag, startPoint x: 204, startPoint y: 219, endPoint x: 170, endPoint y: 220, distance: 33.6
click at [170, 220] on div "title = "Manage collections" @ mousedown.stop.prevent @ click.stop.prevent = " …" at bounding box center [193, 207] width 326 height 345
drag, startPoint x: 259, startPoint y: 46, endPoint x: 229, endPoint y: 45, distance: 29.9
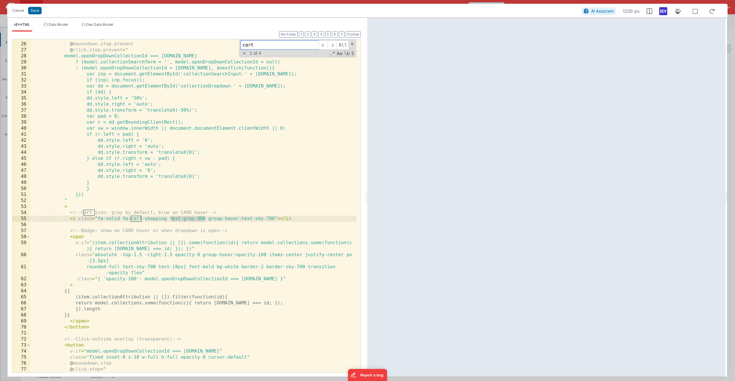
click at [229, 45] on div "title = "Manage collections" @ mousedown.stop.prevent @ click.stop.prevent = " …" at bounding box center [193, 205] width 326 height 333
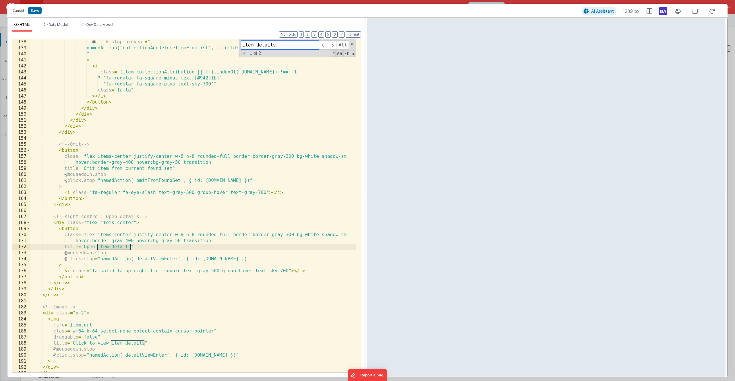
scroll to position [872, 0]
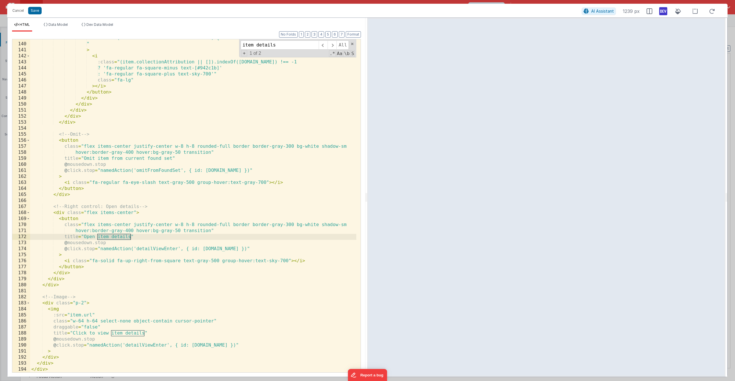
click at [183, 261] on div "namedAction('collectionAddDeleteItemFromList', { colId: [DOMAIN_NAME], itemId: …" at bounding box center [193, 207] width 326 height 345
drag, startPoint x: 210, startPoint y: 262, endPoint x: 219, endPoint y: 261, distance: 8.3
click at [219, 261] on div "namedAction('collectionAddDeleteItemFromList', { colId: [DOMAIN_NAME], itemId: …" at bounding box center [193, 207] width 326 height 345
drag, startPoint x: 276, startPoint y: 46, endPoint x: 231, endPoint y: 44, distance: 45.1
click at [231, 44] on div "namedAction('collectionAddDeleteItemFromList', { colId: [DOMAIN_NAME], itemId: …" at bounding box center [193, 205] width 326 height 333
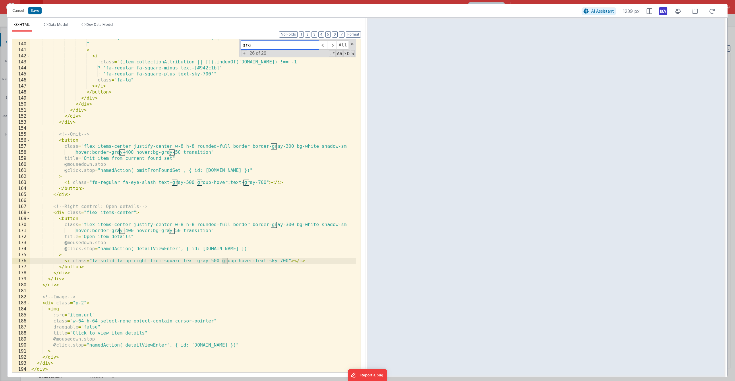
scroll to position [0, 0]
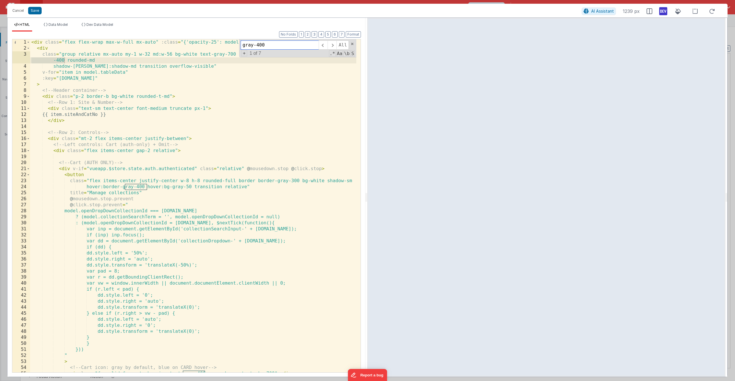
type input "gray-400"
click at [215, 92] on div "< div class = "flex flex-wrap max-w-full mx-auto" :class = "{'opacity-25': mode…" at bounding box center [193, 211] width 326 height 345
click at [334, 46] on span at bounding box center [331, 44] width 9 height 9
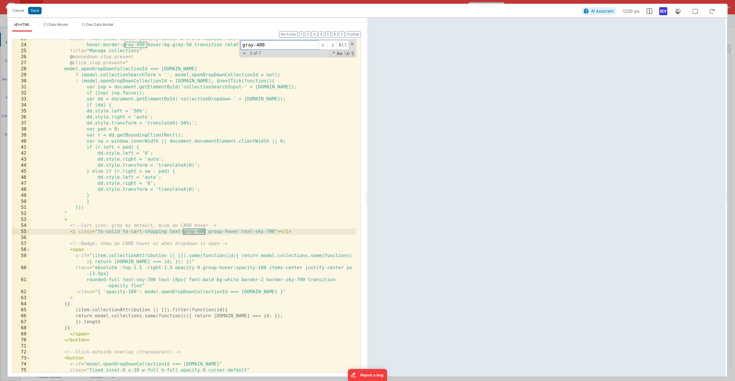
scroll to position [159, 0]
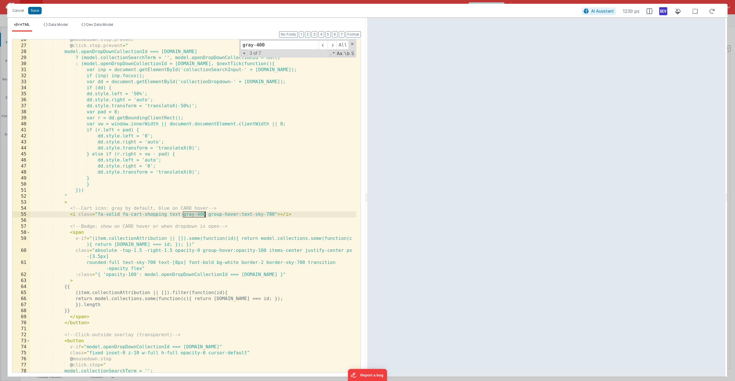
click at [198, 214] on div "@ mousedown.stop.prevent @ click.stop.prevent = " model.openDropDownCollectionI…" at bounding box center [193, 209] width 326 height 345
drag, startPoint x: 199, startPoint y: 215, endPoint x: 196, endPoint y: 215, distance: 2.9
click at [196, 215] on div "@ mousedown.stop.prevent @ click.stop.prevent = " model.openDropDownCollectionI…" at bounding box center [193, 209] width 326 height 345
drag, startPoint x: 119, startPoint y: 215, endPoint x: 106, endPoint y: 216, distance: 12.4
click at [106, 216] on div "@ mousedown.stop.prevent @ click.stop.prevent = " model.openDropDownCollectionI…" at bounding box center [193, 209] width 326 height 345
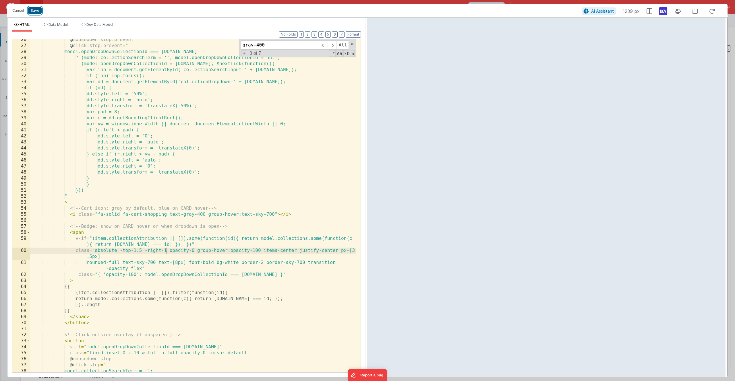
click at [32, 9] on button "Save" at bounding box center [34, 10] width 13 height 7
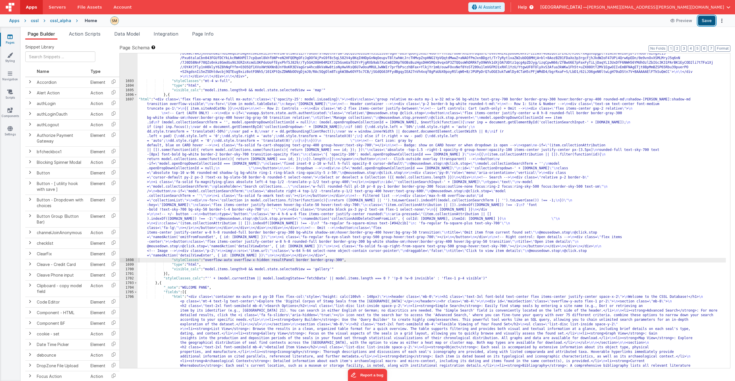
click at [704, 22] on button "Save" at bounding box center [707, 21] width 18 height 10
